Goal: Use online tool/utility: Utilize a website feature to perform a specific function

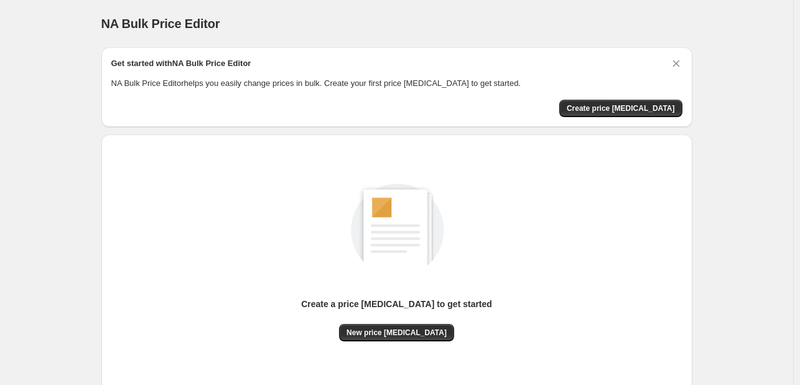
scroll to position [62, 0]
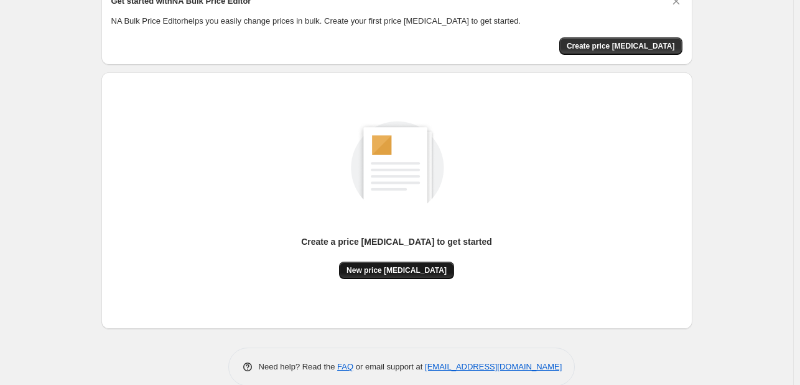
click at [386, 269] on span "New price [MEDICAL_DATA]" at bounding box center [397, 270] width 100 height 10
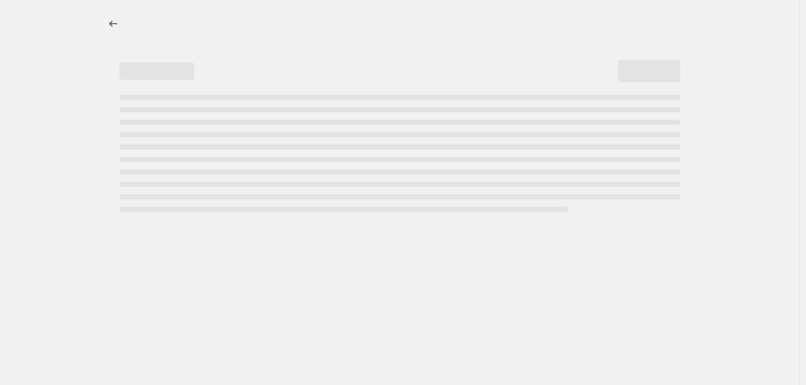
select select "percentage"
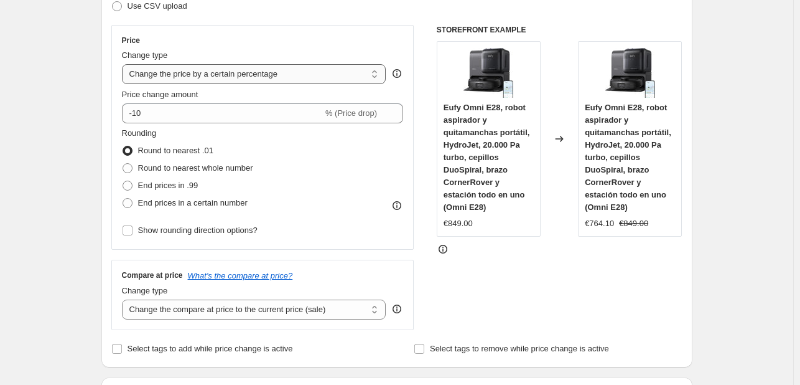
scroll to position [124, 0]
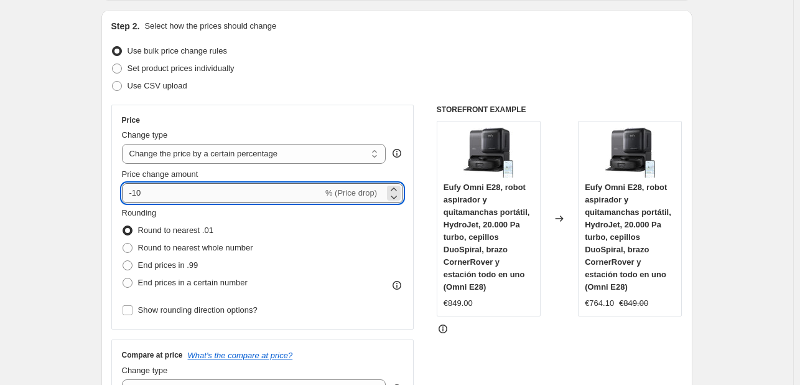
click at [234, 193] on input "-10" at bounding box center [222, 193] width 201 height 20
type input "-1"
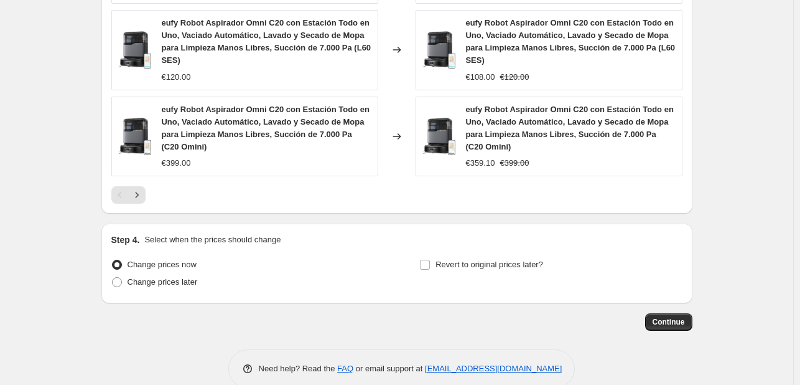
scroll to position [966, 0]
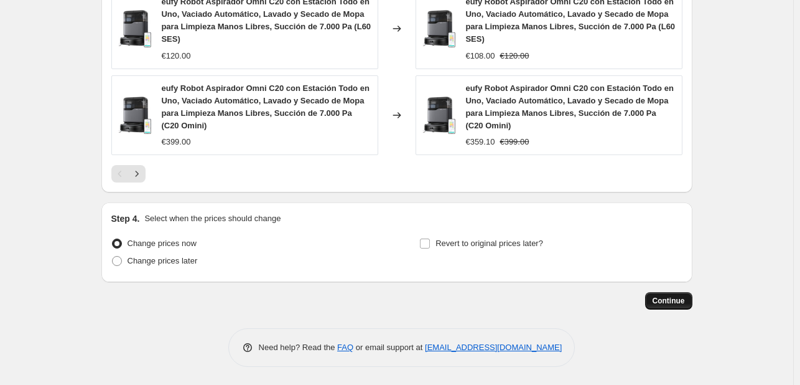
type input "-26"
click at [656, 306] on button "Continue" at bounding box center [668, 300] width 47 height 17
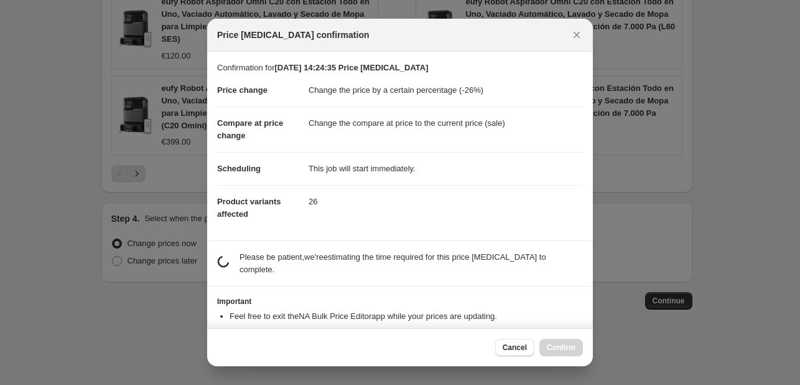
scroll to position [24, 0]
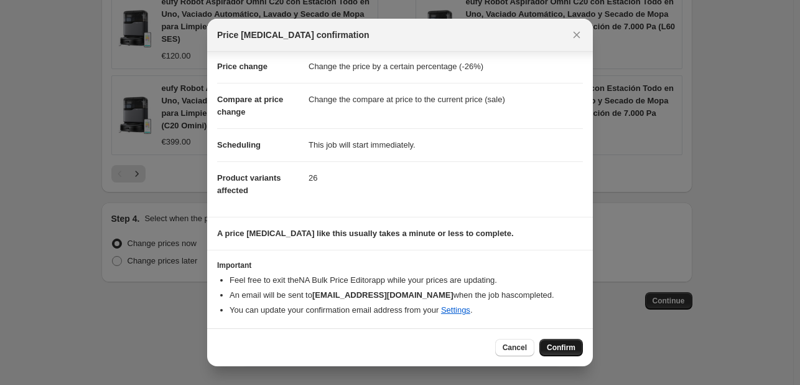
click at [548, 344] on span "Confirm" at bounding box center [561, 347] width 29 height 10
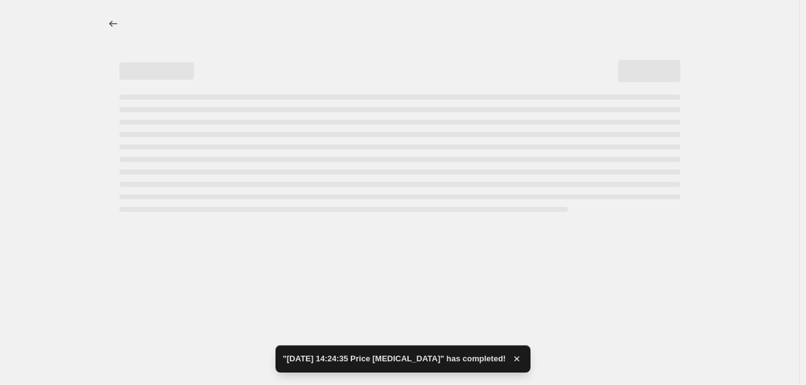
select select "percentage"
